Goal: Task Accomplishment & Management: Manage account settings

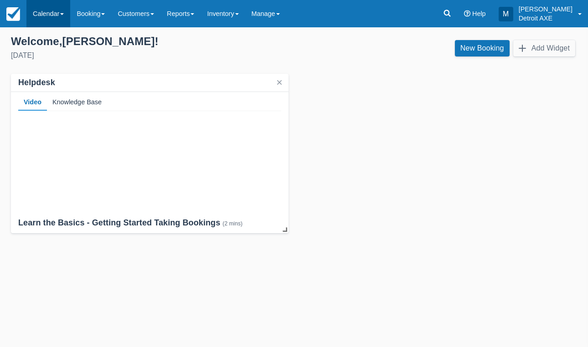
click at [57, 15] on link "Calendar" at bounding box center [48, 13] width 44 height 27
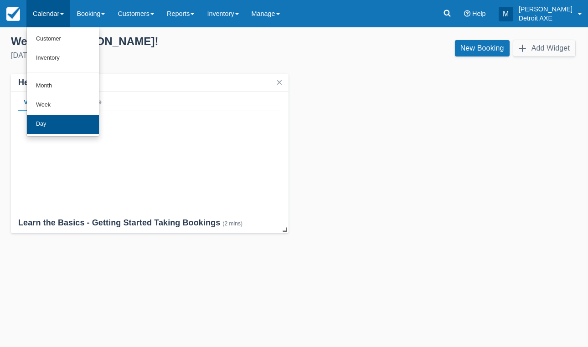
click at [55, 123] on link "Day" at bounding box center [63, 124] width 72 height 19
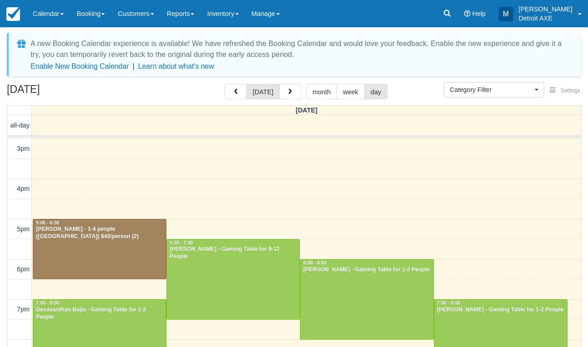
scroll to position [202, 0]
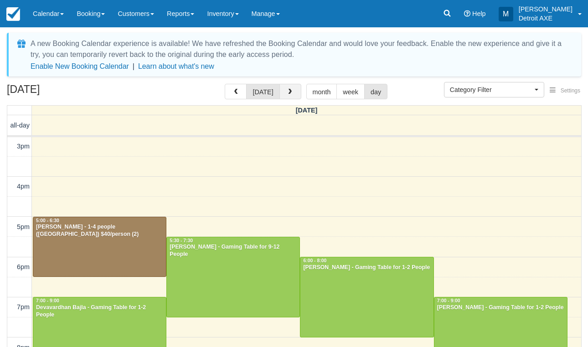
click at [290, 92] on span "button" at bounding box center [289, 92] width 6 height 6
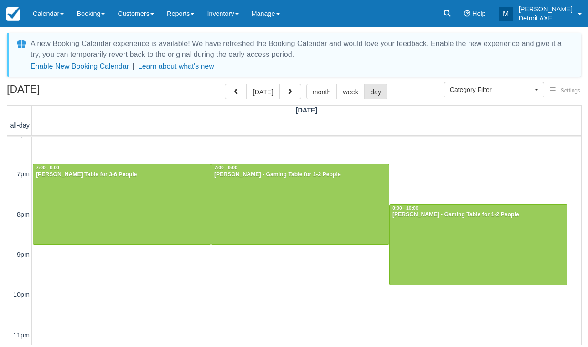
scroll to position [335, 0]
click at [290, 92] on span "button" at bounding box center [289, 92] width 6 height 6
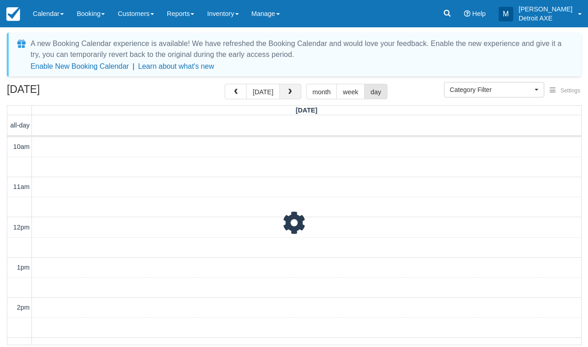
scroll to position [121, 0]
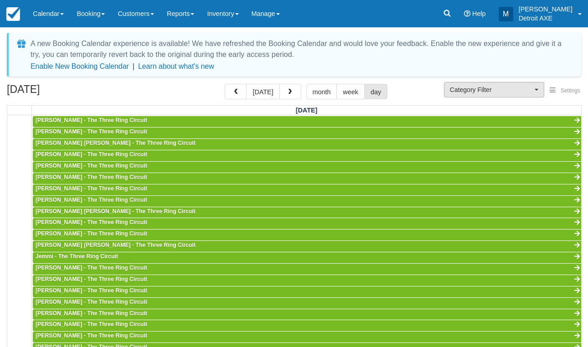
click at [486, 88] on span "Category Filter" at bounding box center [491, 89] width 82 height 9
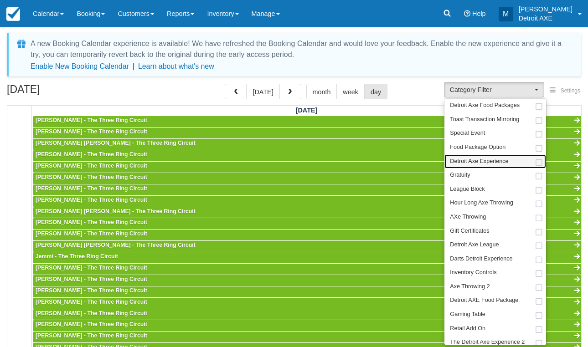
click at [488, 163] on span "Detroit Axe Experience" at bounding box center [479, 162] width 58 height 8
select select "14"
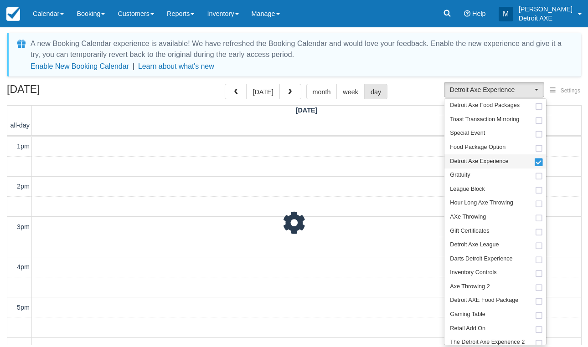
scroll to position [33, 0]
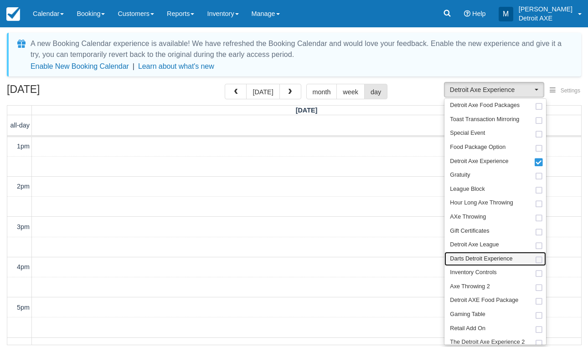
click at [483, 257] on span "Darts Detroit Experience" at bounding box center [481, 259] width 62 height 8
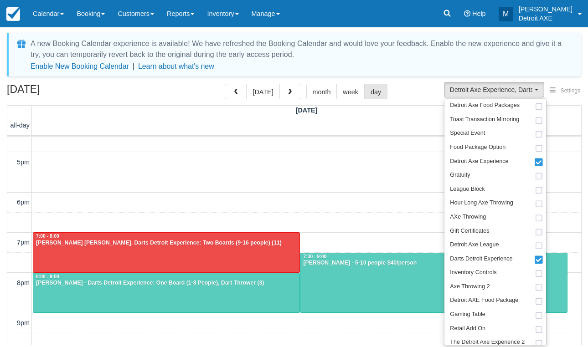
scroll to position [268, 0]
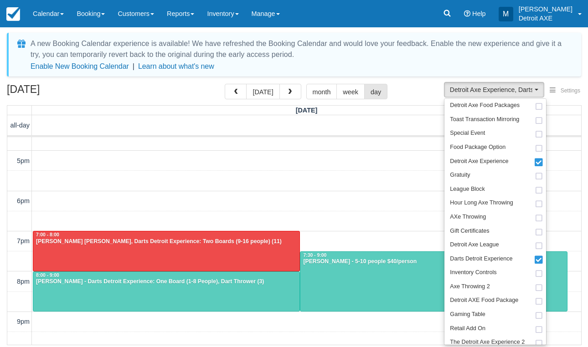
click at [262, 287] on div at bounding box center [166, 291] width 266 height 39
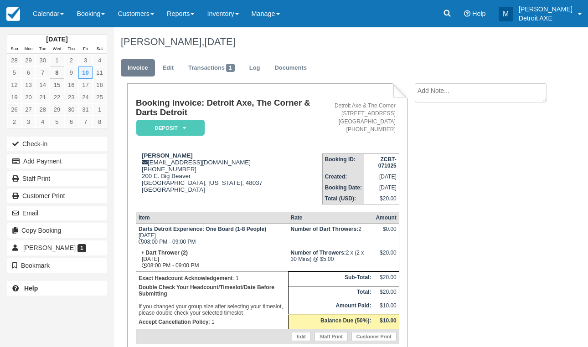
click at [181, 133] on em "Deposit" at bounding box center [170, 128] width 68 height 16
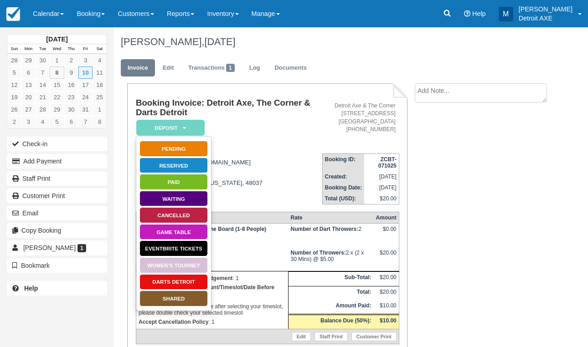
click at [175, 280] on link "Darts Detroit" at bounding box center [173, 282] width 68 height 16
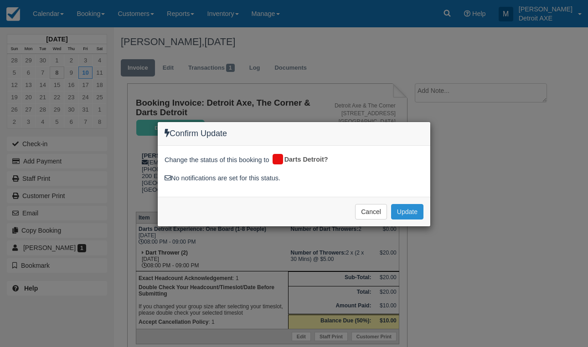
click at [409, 210] on button "Update" at bounding box center [407, 211] width 32 height 15
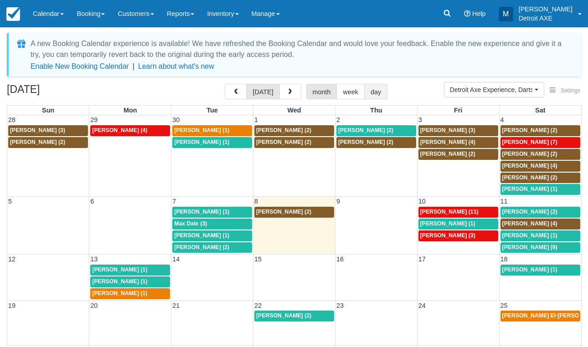
click at [372, 93] on button "day" at bounding box center [375, 91] width 23 height 15
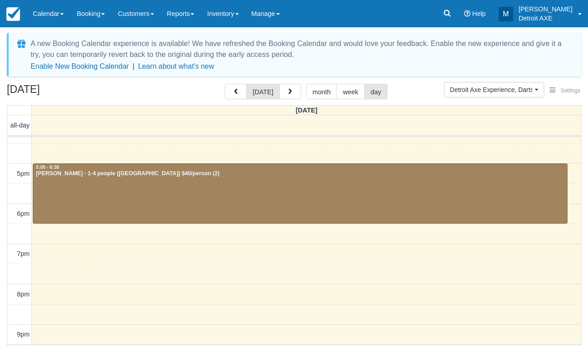
scroll to position [269, 0]
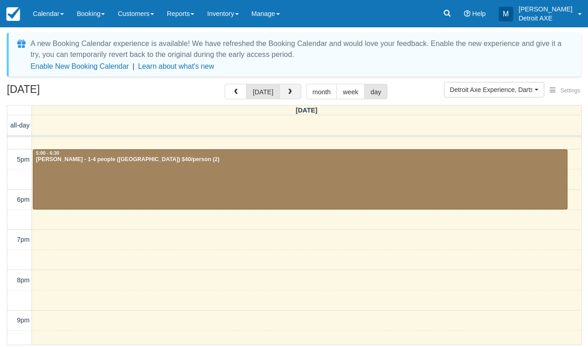
click at [283, 95] on button "button" at bounding box center [290, 91] width 22 height 15
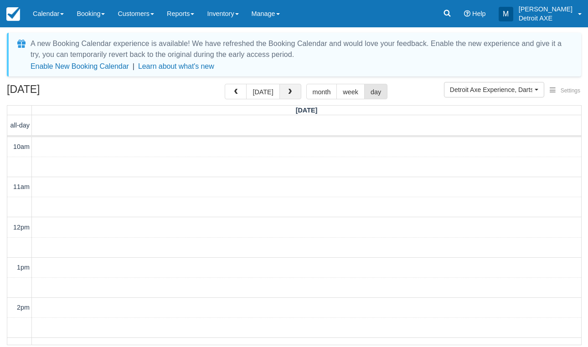
click at [283, 95] on button "button" at bounding box center [290, 91] width 22 height 15
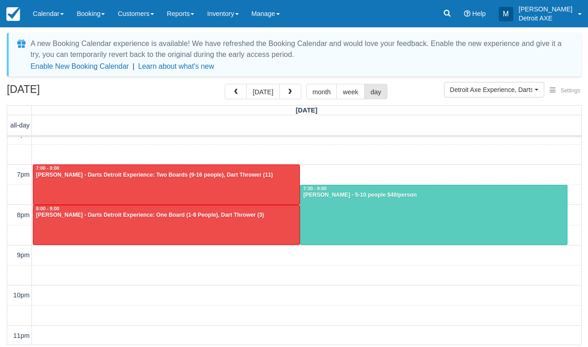
scroll to position [335, 0]
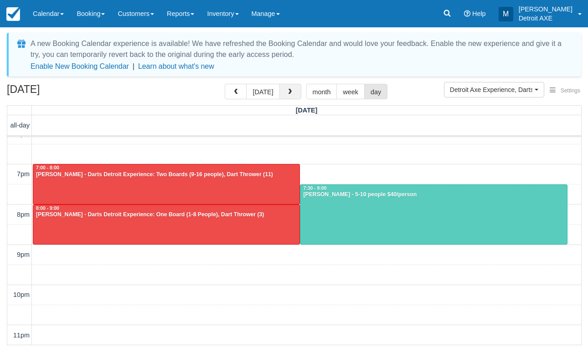
click at [291, 95] on span "button" at bounding box center [289, 92] width 6 height 6
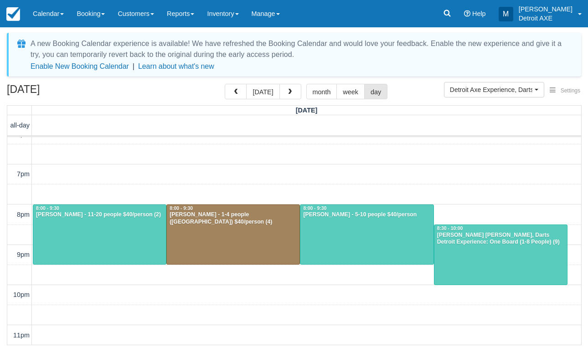
scroll to position [335, 0]
click at [505, 250] on div at bounding box center [500, 255] width 133 height 60
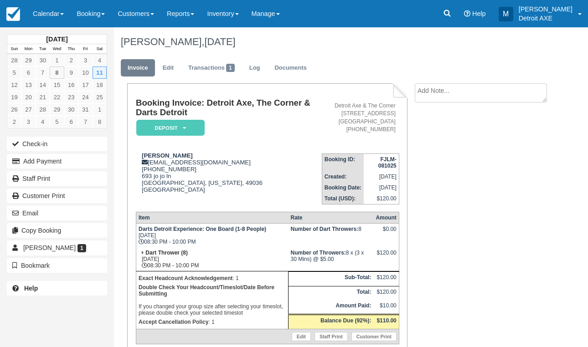
click at [169, 127] on em "Deposit" at bounding box center [170, 128] width 68 height 16
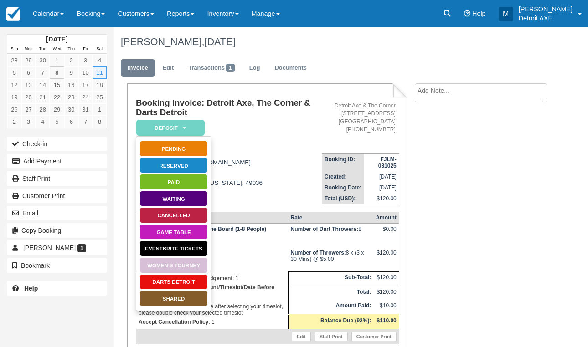
click at [162, 283] on link "Darts Detroit" at bounding box center [173, 282] width 68 height 16
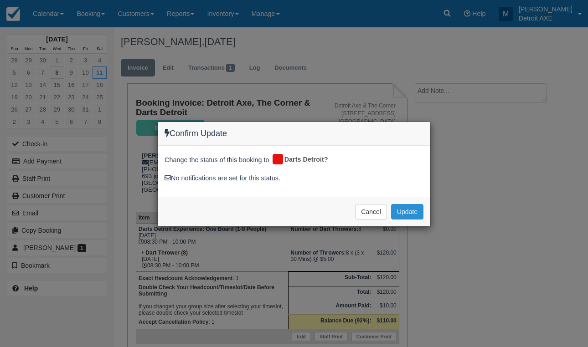
click at [411, 206] on button "Update" at bounding box center [407, 211] width 32 height 15
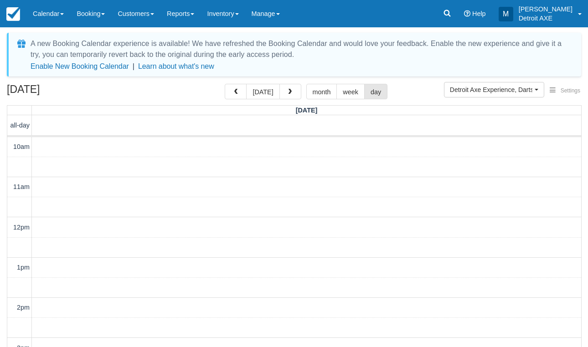
scroll to position [121, 0]
click at [286, 92] on span "button" at bounding box center [289, 92] width 6 height 6
click at [288, 89] on span "button" at bounding box center [289, 92] width 6 height 6
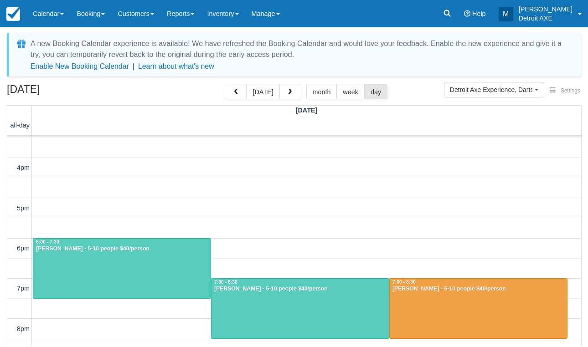
scroll to position [222, 0]
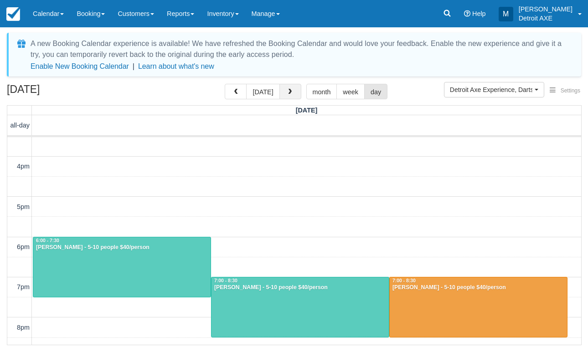
click at [287, 92] on span "button" at bounding box center [289, 92] width 6 height 6
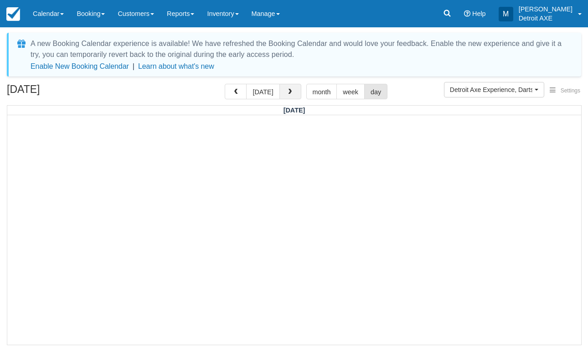
click at [287, 92] on span "button" at bounding box center [289, 92] width 6 height 6
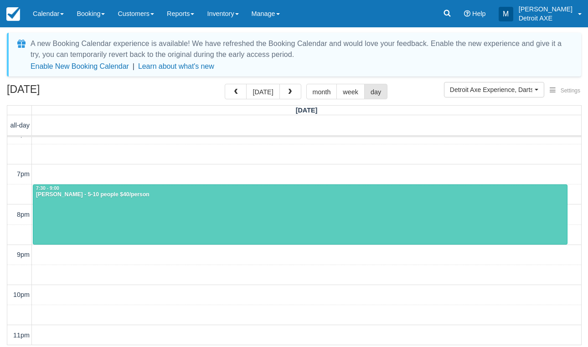
scroll to position [335, 0]
click at [290, 87] on button "button" at bounding box center [290, 91] width 22 height 15
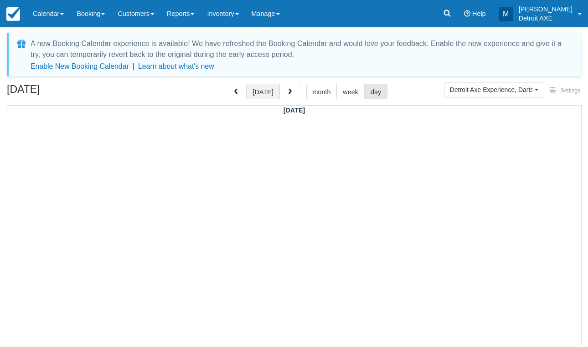
click at [259, 88] on button "[DATE]" at bounding box center [262, 91] width 33 height 15
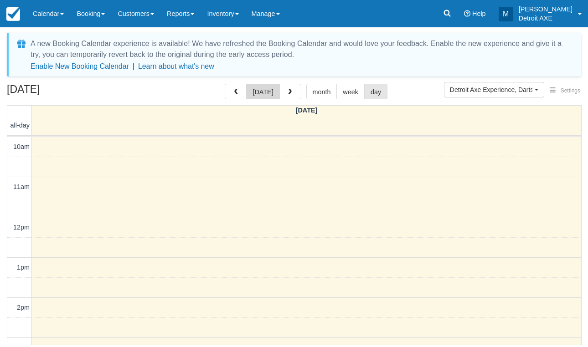
scroll to position [121, 0]
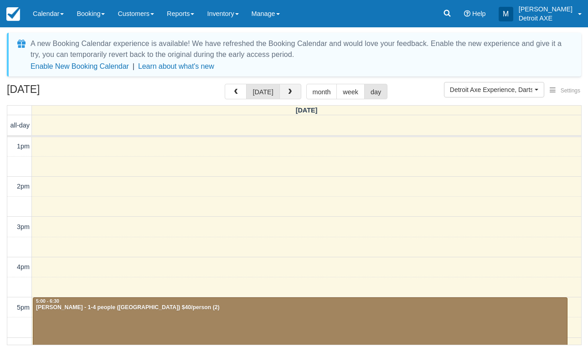
click at [280, 94] on button "button" at bounding box center [290, 91] width 22 height 15
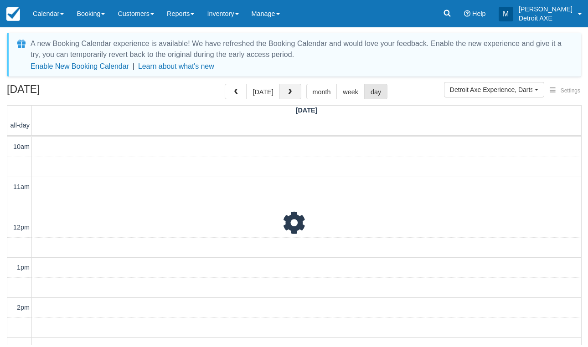
click at [280, 94] on button "button" at bounding box center [290, 91] width 22 height 15
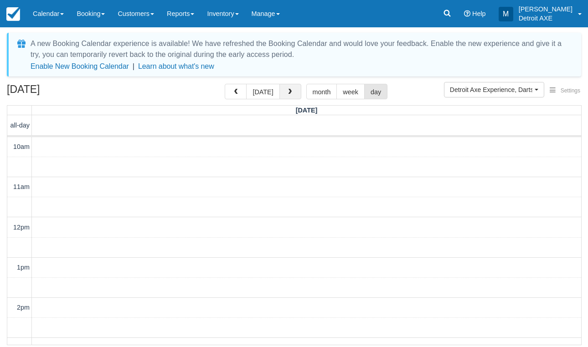
scroll to position [121, 0]
click at [283, 89] on button "button" at bounding box center [290, 91] width 22 height 15
